Goal: Information Seeking & Learning: Learn about a topic

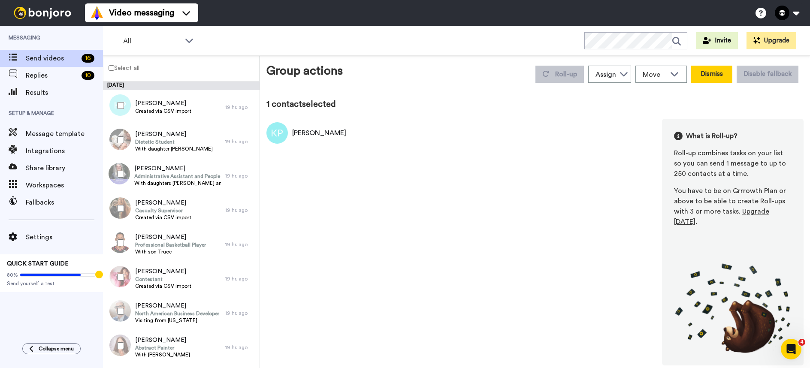
click at [715, 74] on button "Dismiss" at bounding box center [711, 74] width 41 height 17
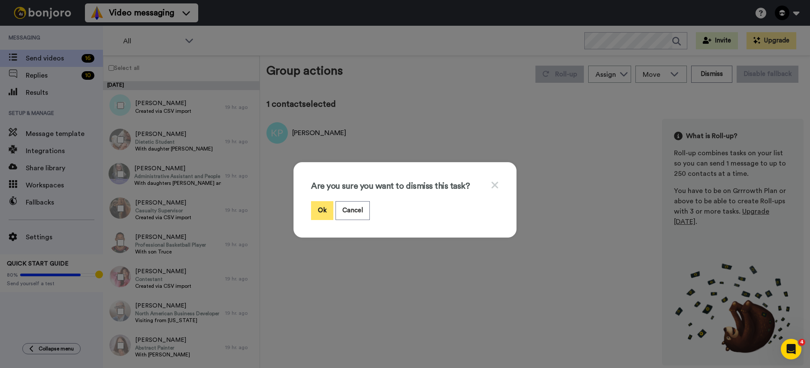
click at [319, 208] on button "Ok" at bounding box center [322, 210] width 22 height 18
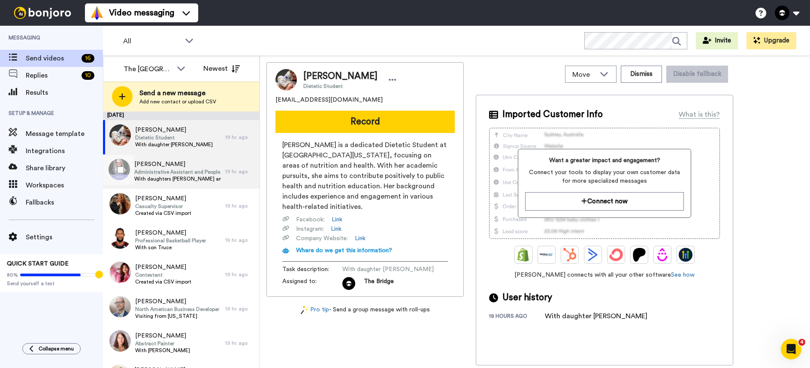
click at [179, 173] on span "Administrative Assistant and People Operations Support Professional" at bounding box center [177, 172] width 87 height 7
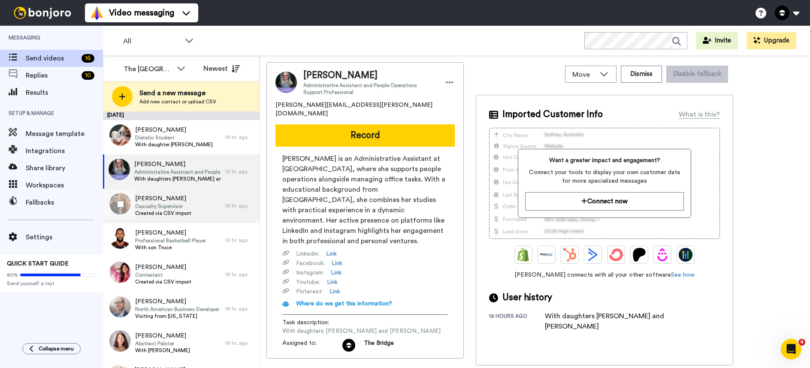
click at [167, 197] on span "[PERSON_NAME]" at bounding box center [163, 198] width 56 height 9
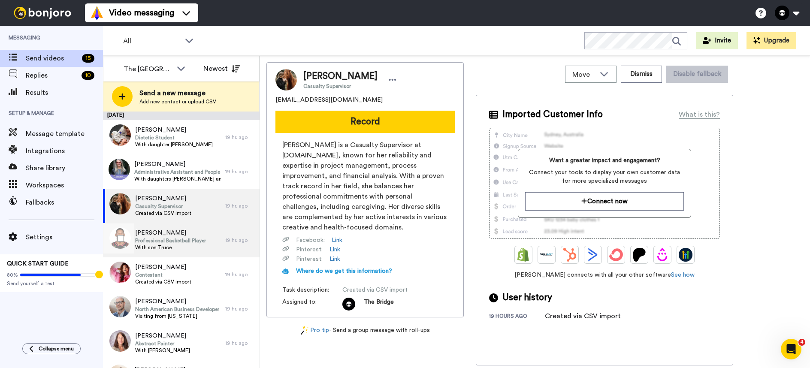
click at [173, 240] on span "Professional Basketball Player" at bounding box center [170, 240] width 71 height 7
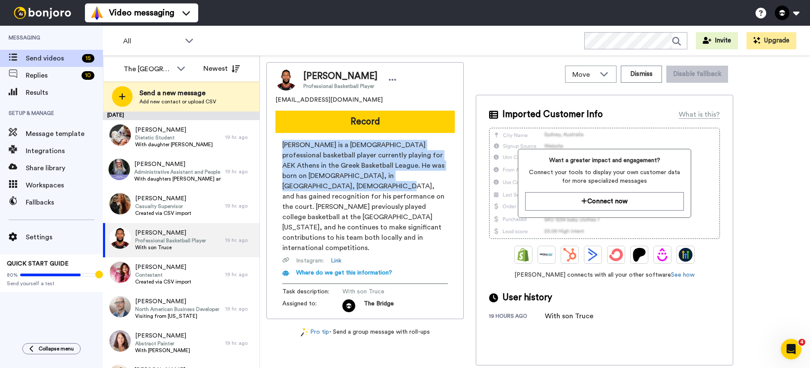
drag, startPoint x: 283, startPoint y: 144, endPoint x: 451, endPoint y: 178, distance: 171.2
click at [451, 178] on div "[PERSON_NAME] is a [DEMOGRAPHIC_DATA] professional basketball player currently …" at bounding box center [365, 226] width 179 height 173
click at [443, 193] on span "[PERSON_NAME] is a [DEMOGRAPHIC_DATA] professional basketball player currently …" at bounding box center [365, 196] width 166 height 113
